Goal: Contribute content: Contribute content

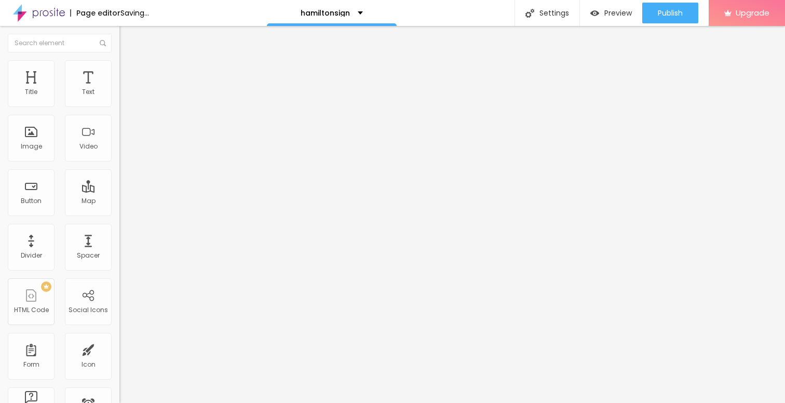
click at [119, 89] on span "Add image" at bounding box center [140, 85] width 43 height 9
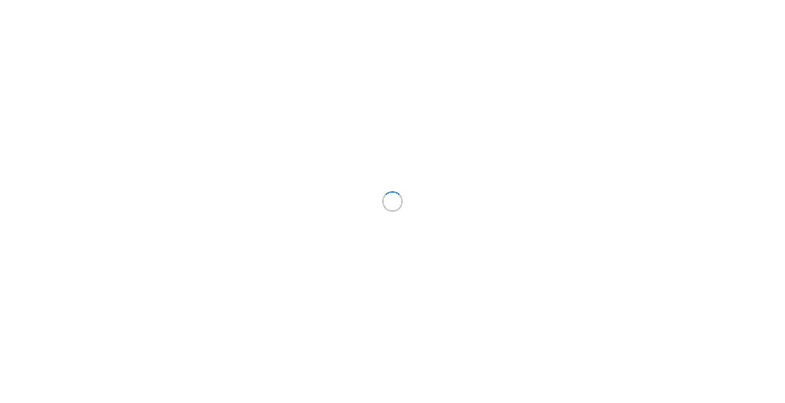
click at [506, 31] on div at bounding box center [392, 201] width 785 height 403
click at [432, 186] on div at bounding box center [392, 201] width 785 height 403
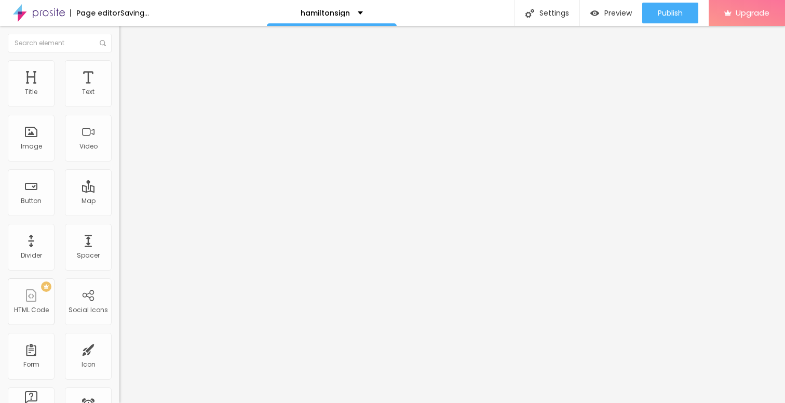
click at [119, 89] on span "Add image" at bounding box center [140, 85] width 43 height 9
click at [119, 33] on button "Edit Image" at bounding box center [178, 38] width 119 height 24
click at [119, 89] on span "Add image" at bounding box center [140, 85] width 43 height 9
